Goal: Task Accomplishment & Management: Manage account settings

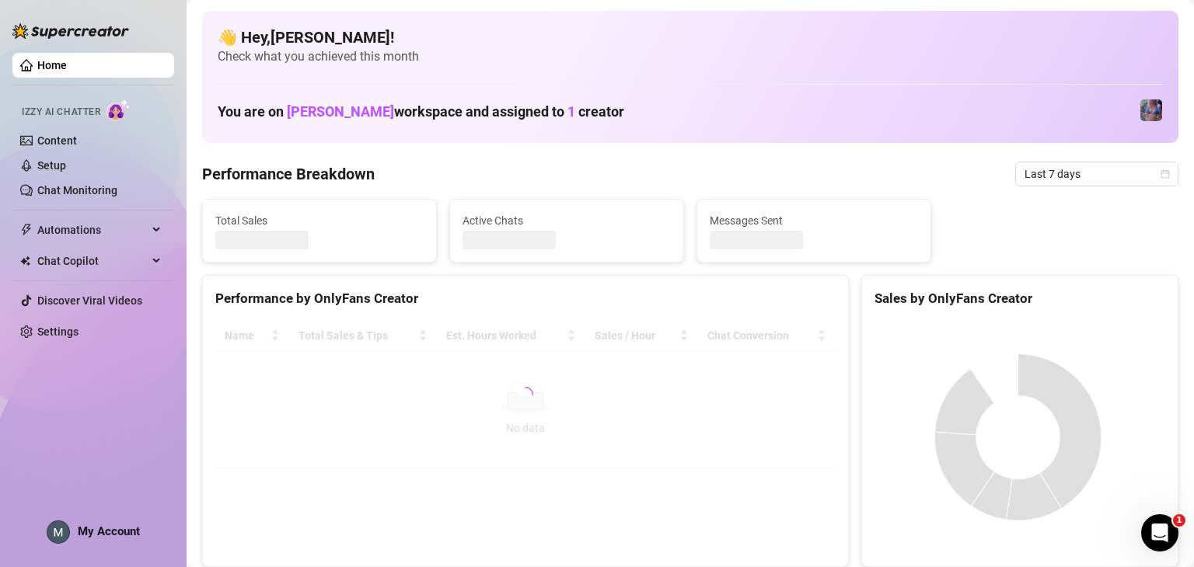
click at [103, 525] on span "My Account" at bounding box center [109, 532] width 62 height 14
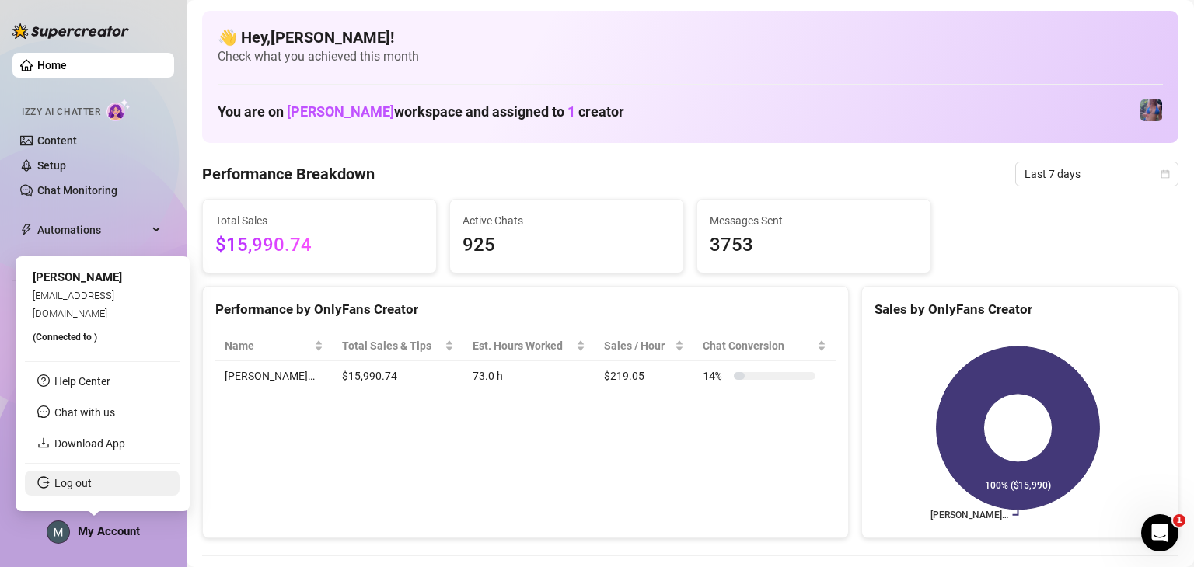
click at [89, 488] on link "Log out" at bounding box center [72, 483] width 37 height 12
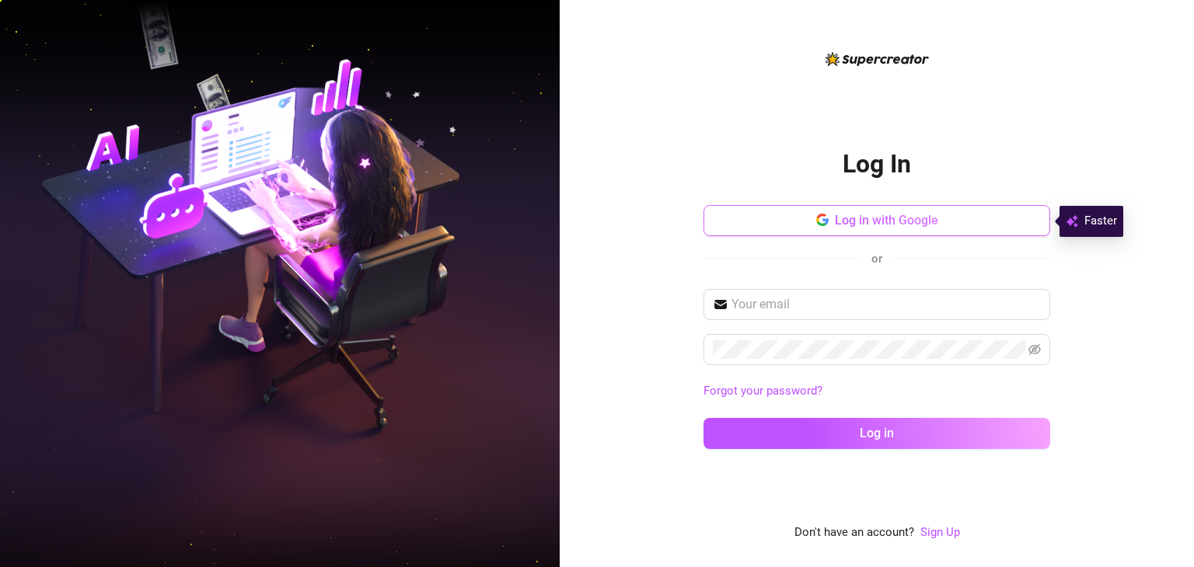
click at [410, 215] on span "Log in with Google" at bounding box center [886, 220] width 103 height 15
